Goal: Transaction & Acquisition: Purchase product/service

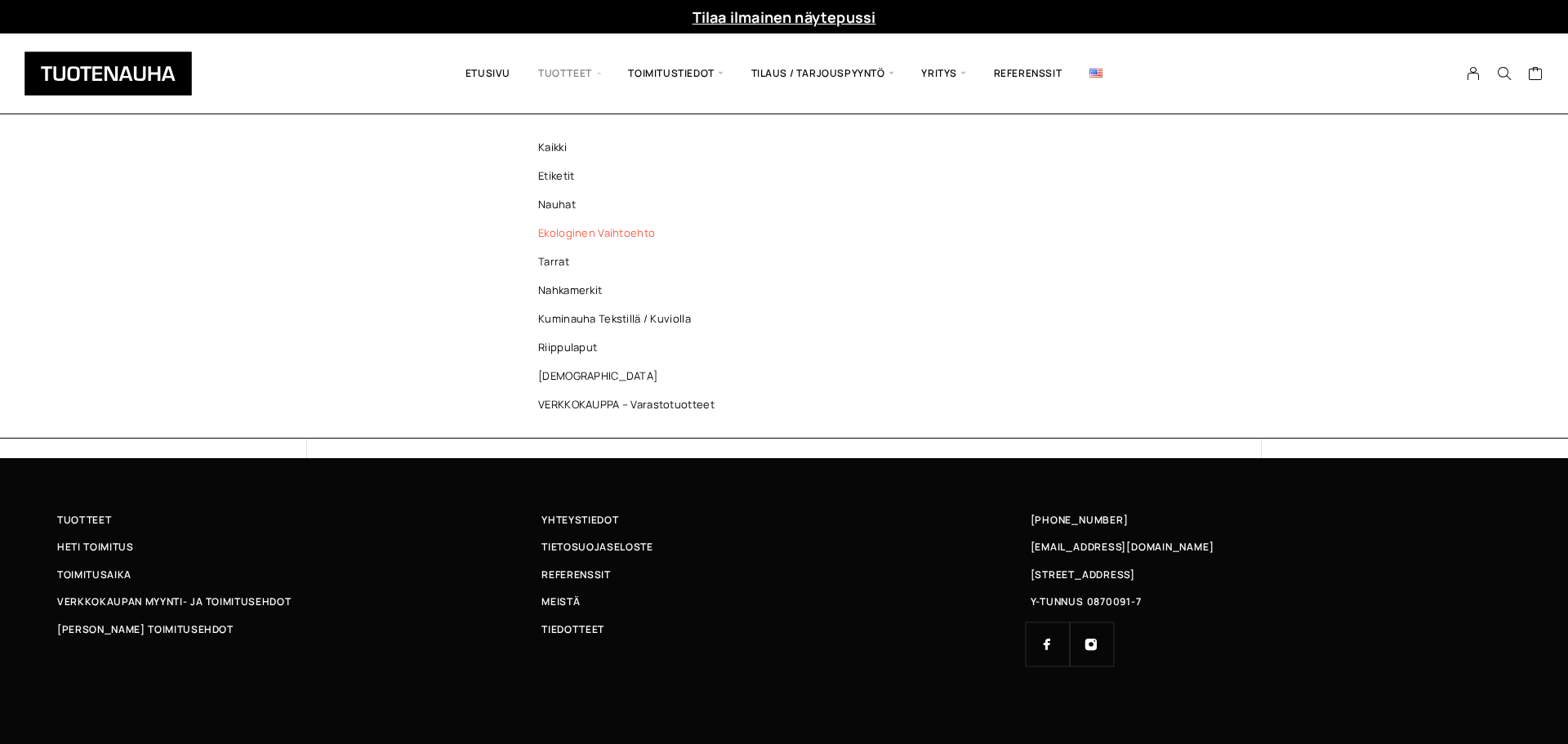
click at [549, 236] on link "Ekologinen vaihtoehto" at bounding box center [630, 234] width 236 height 29
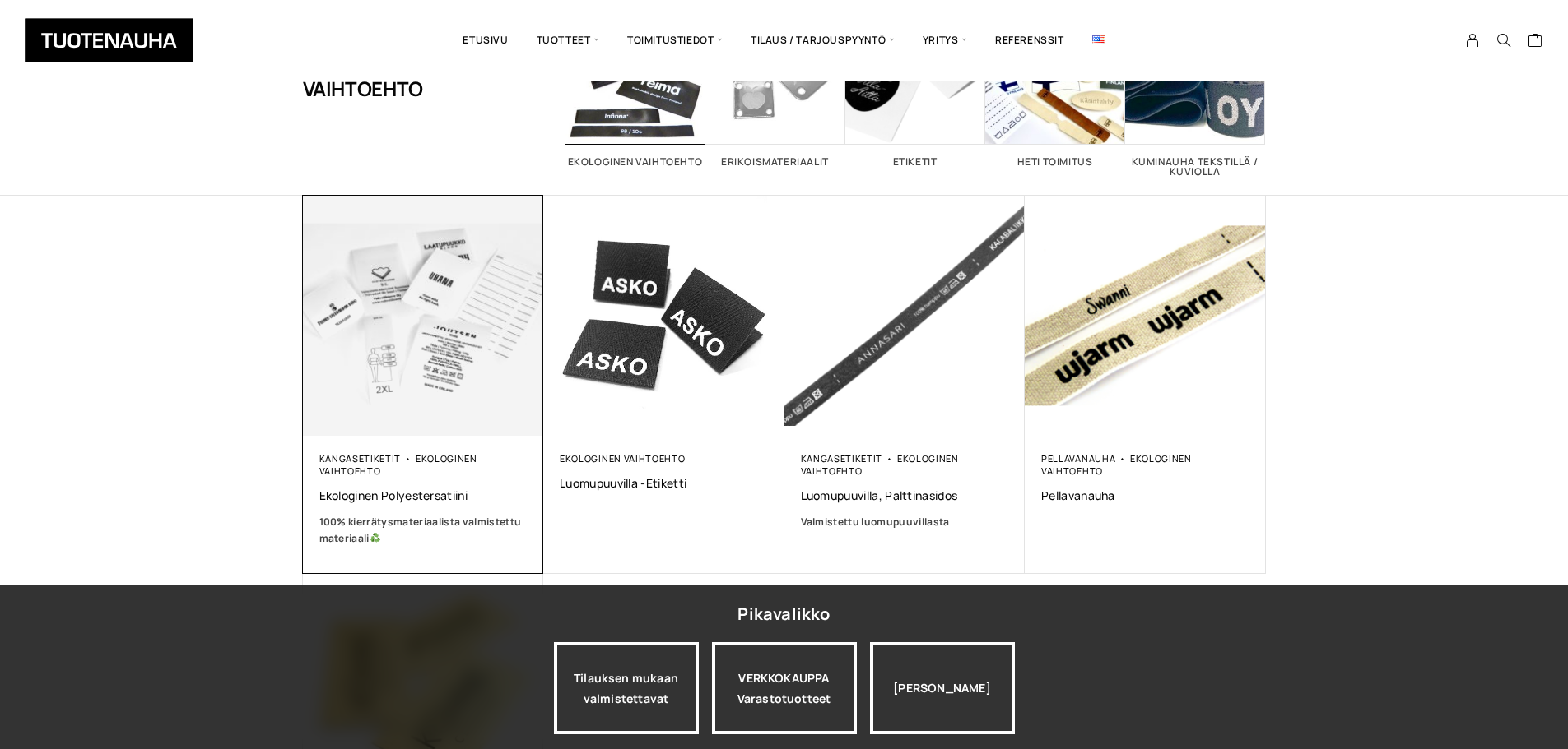
scroll to position [165, 0]
click at [396, 329] on img at bounding box center [422, 316] width 253 height 253
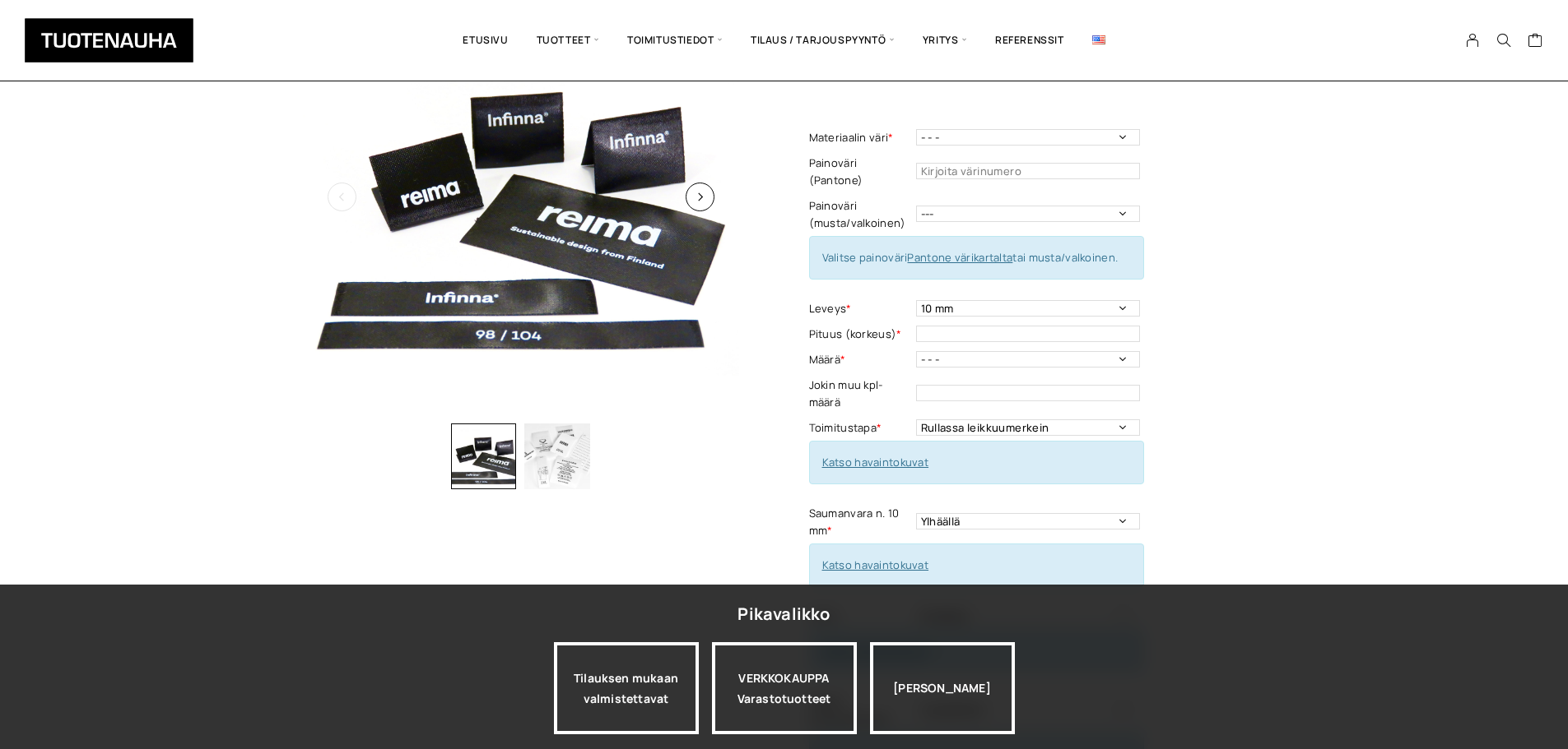
scroll to position [247, 0]
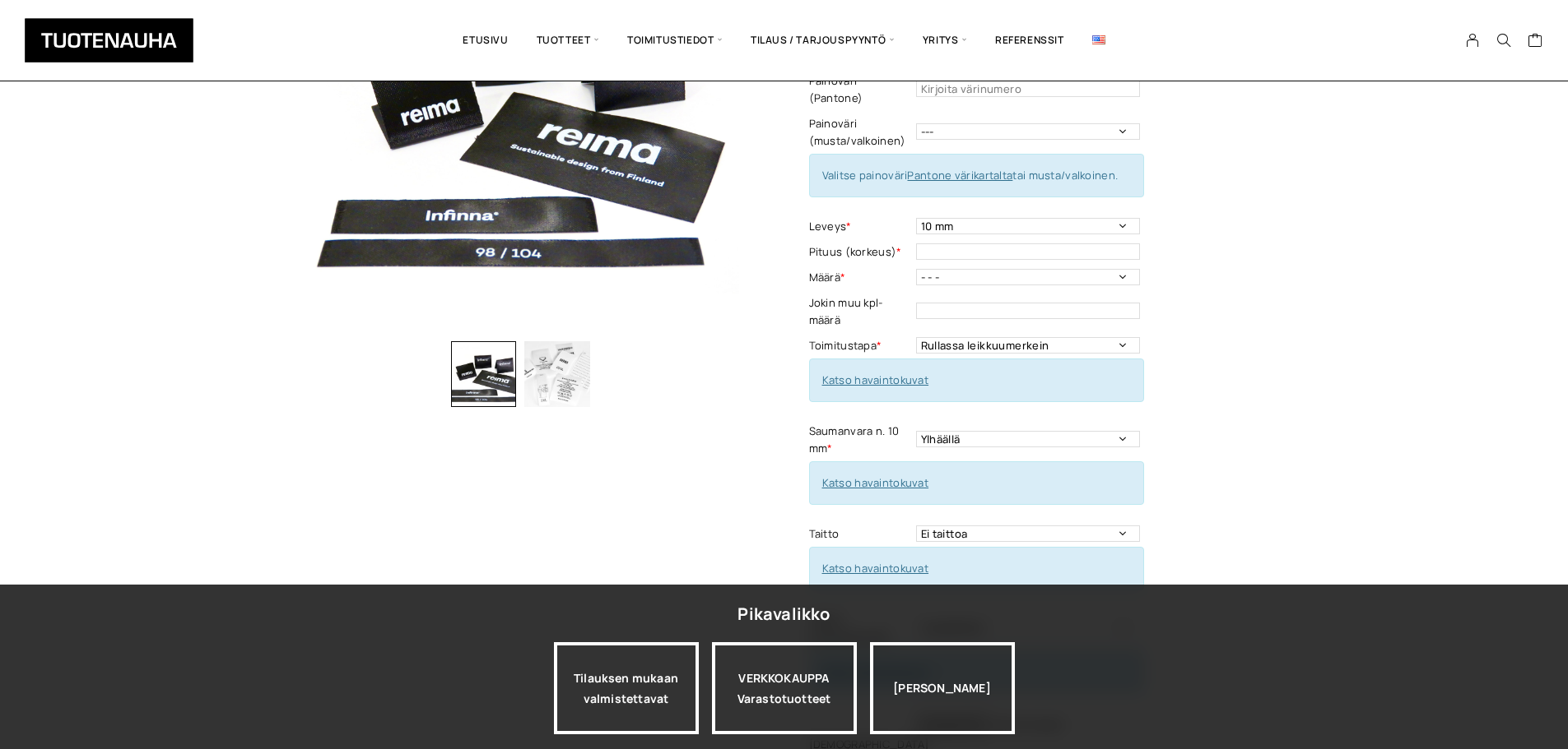
click at [560, 384] on img "button" at bounding box center [557, 374] width 66 height 66
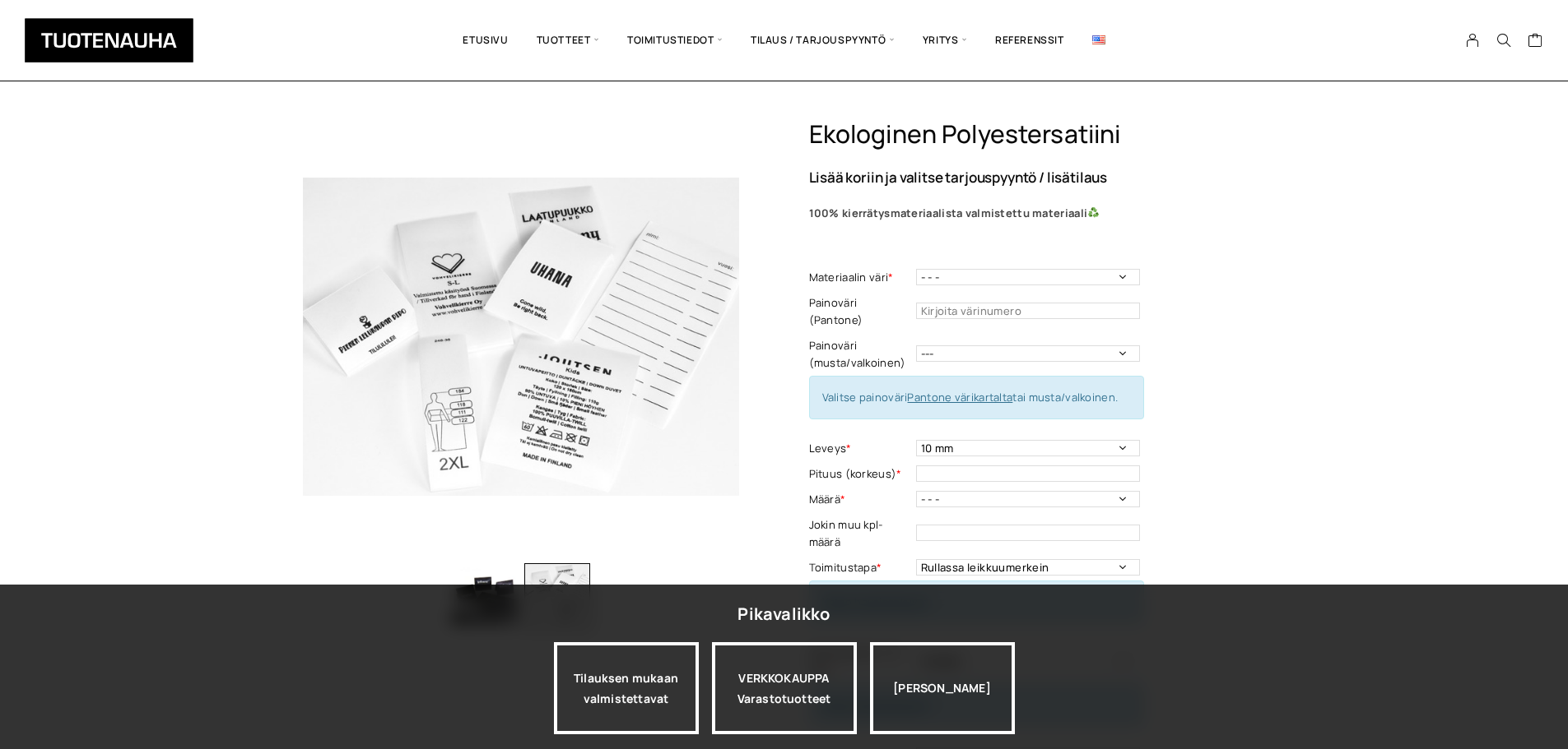
scroll to position [0, 0]
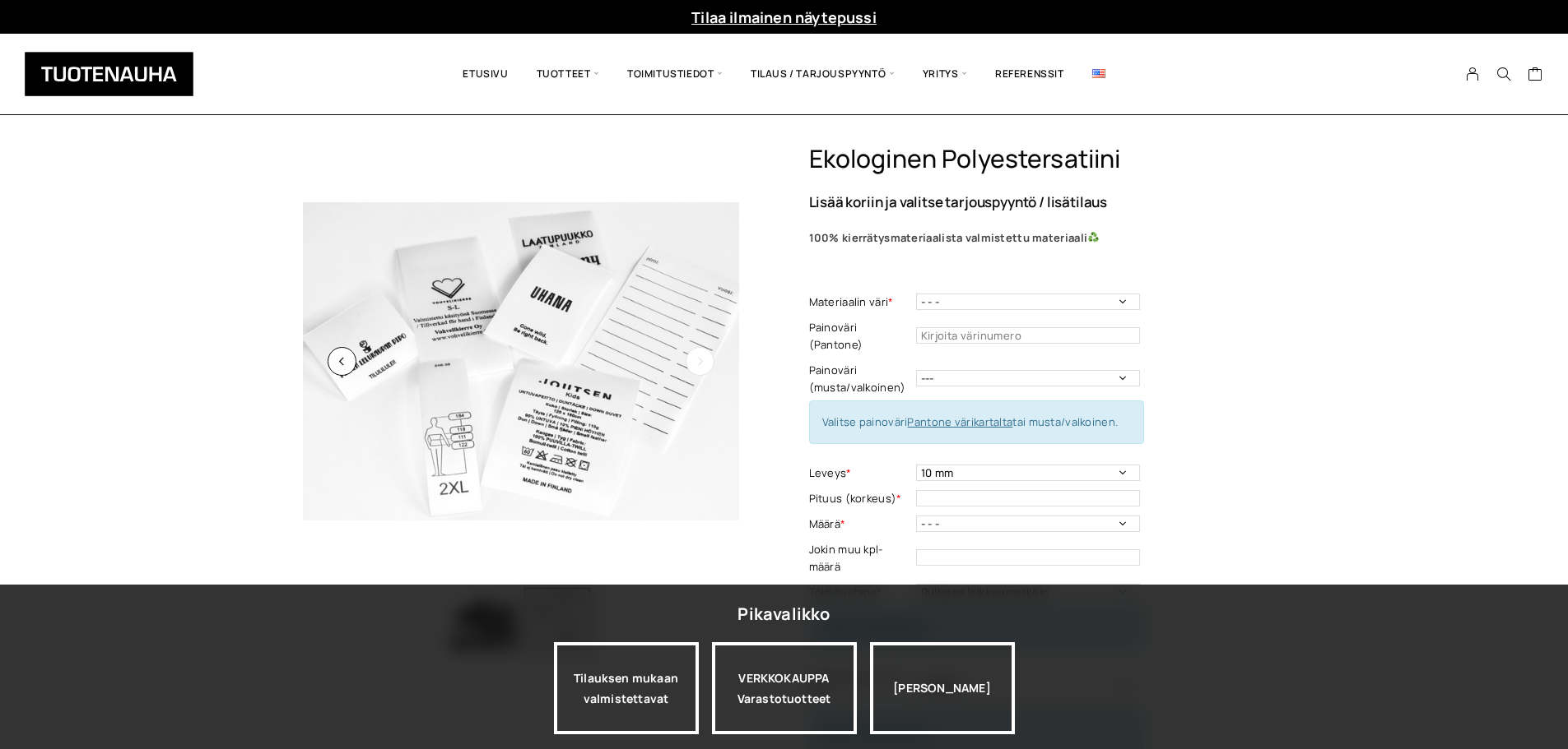
click at [696, 362] on icon "button" at bounding box center [699, 361] width 9 height 9
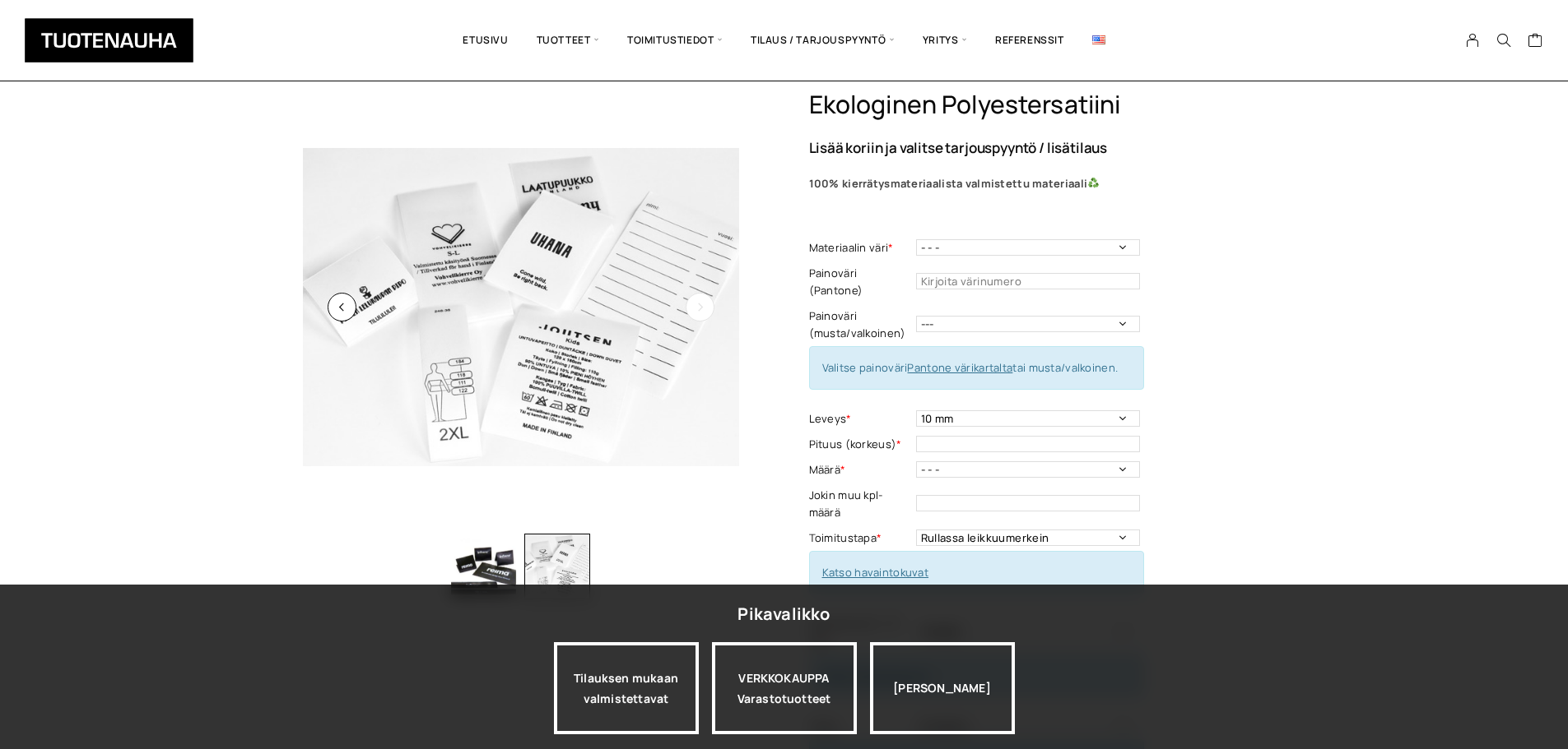
scroll to position [82, 0]
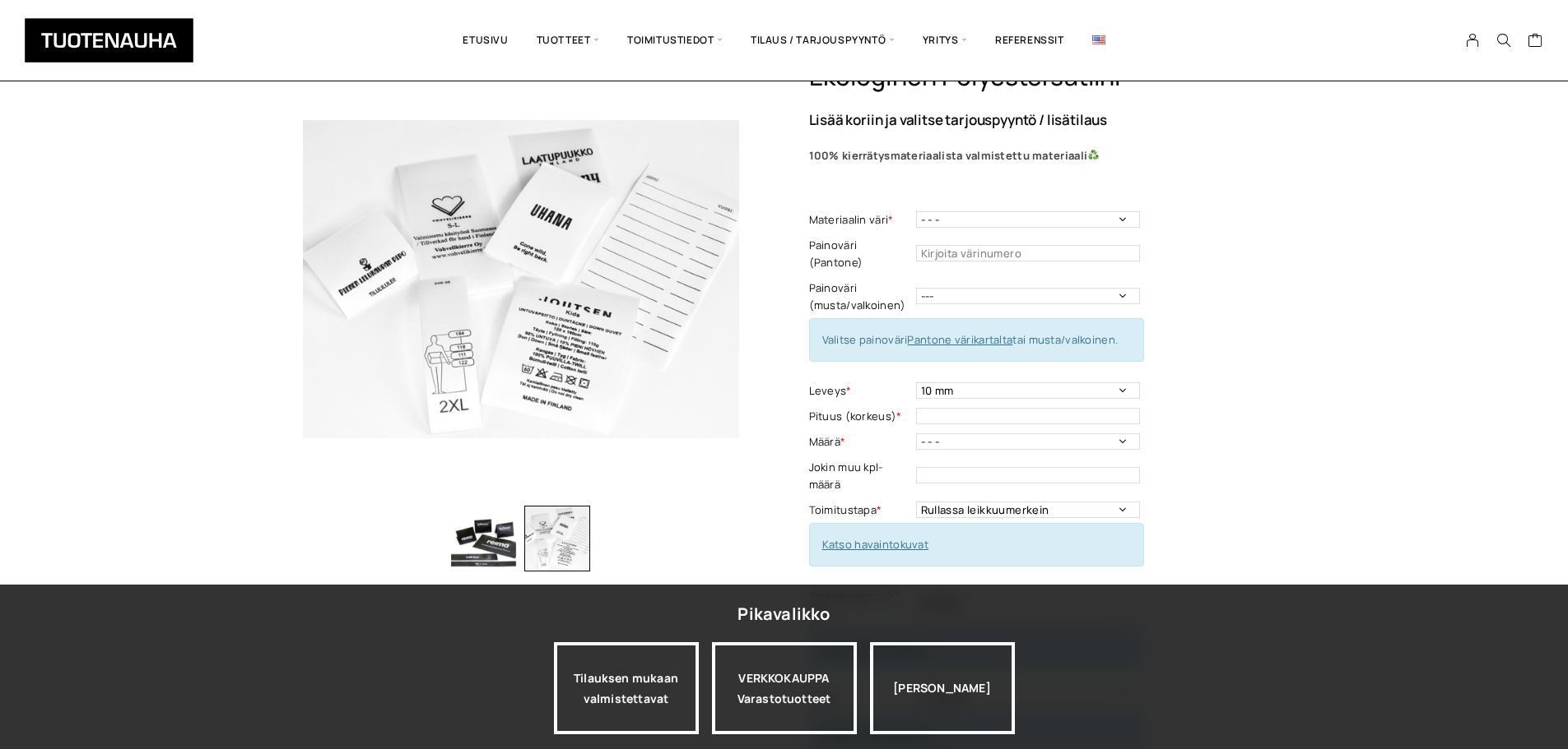
click at [493, 536] on img "button" at bounding box center [484, 539] width 66 height 66
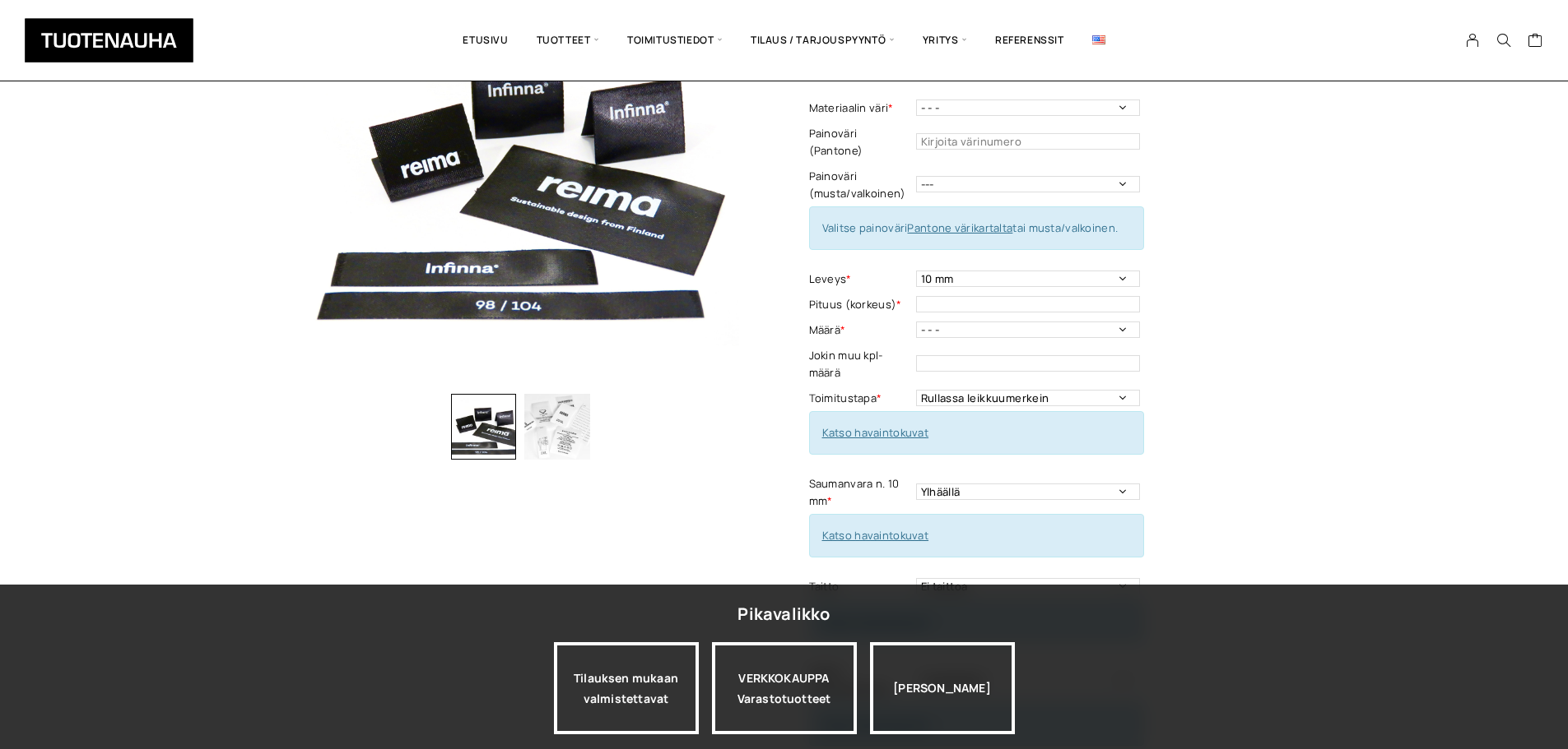
scroll to position [165, 0]
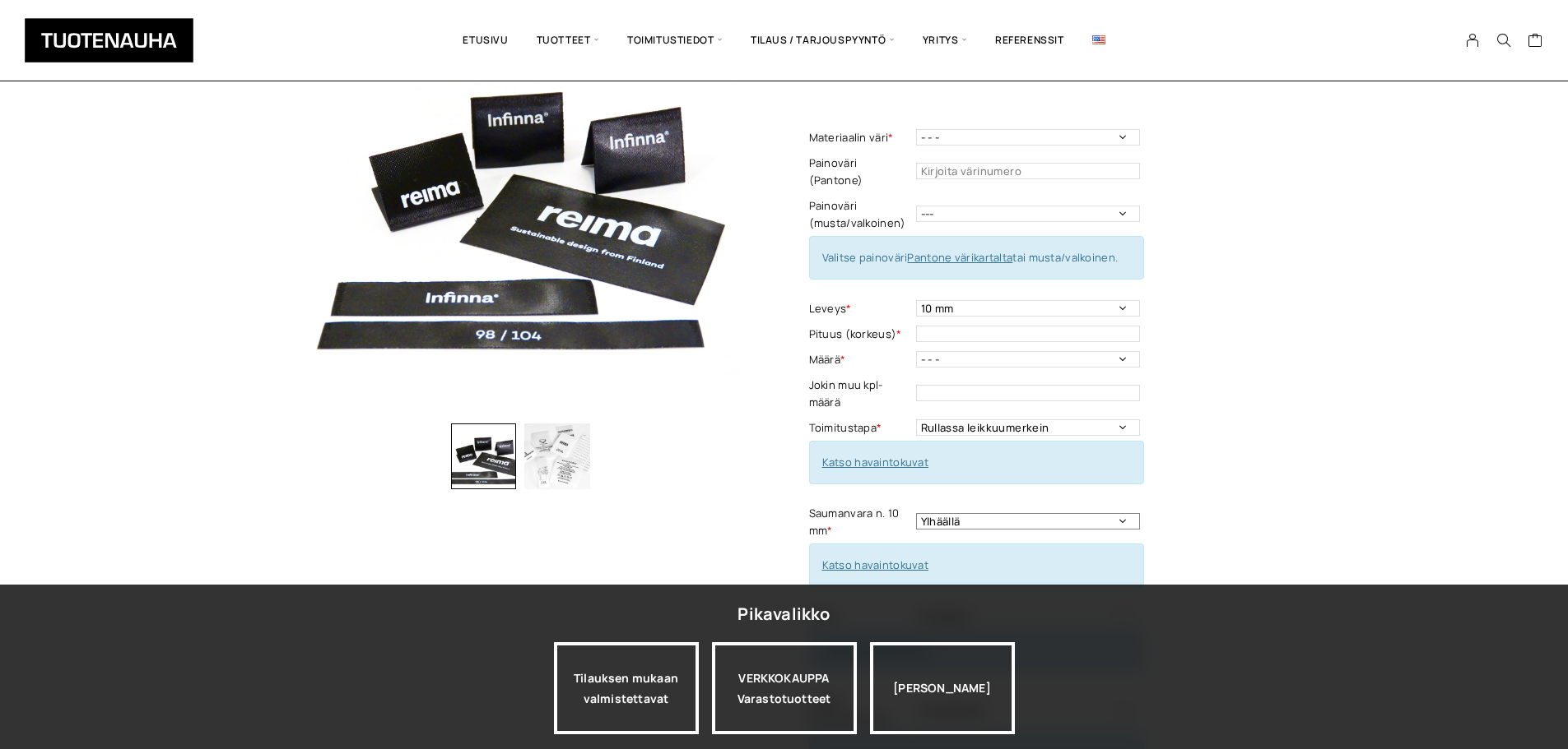
click at [990, 513] on select "Ylhäällä Vasemmalla sivulla Oikealla sivulla Ympäriinsä Molemmilla sivuilla Ylh…" at bounding box center [1028, 521] width 224 height 16
click at [992, 513] on select "Ylhäällä Vasemmalla sivulla Oikealla sivulla Ympäriinsä Molemmilla sivuilla Ylh…" at bounding box center [1028, 521] width 224 height 16
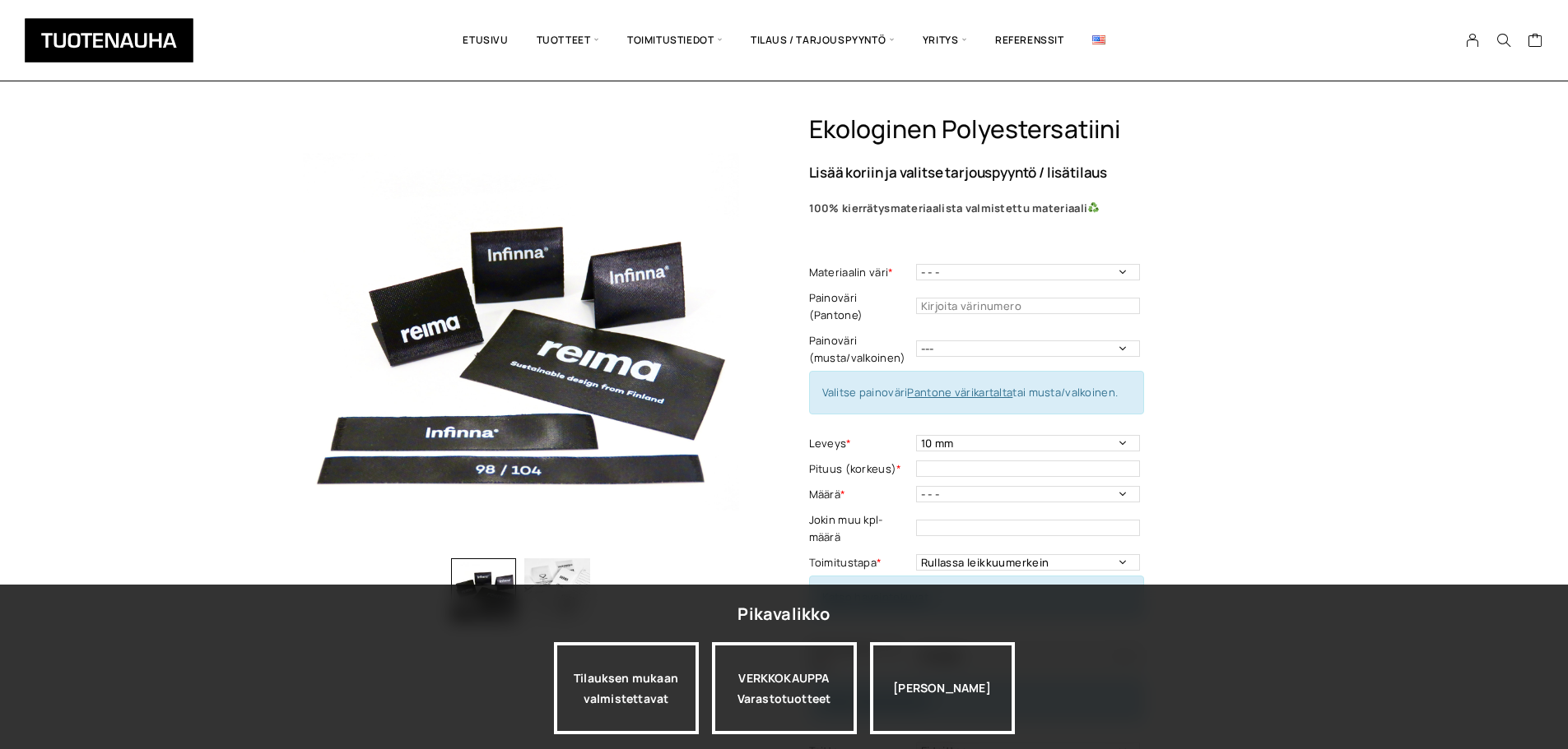
scroll to position [0, 0]
